Goal: Find specific page/section: Find specific page/section

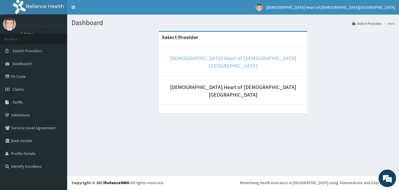
click at [205, 55] on link "[DEMOGRAPHIC_DATA] Heart of [DEMOGRAPHIC_DATA][GEOGRAPHIC_DATA]" at bounding box center [233, 62] width 126 height 14
